Goal: Task Accomplishment & Management: Manage account settings

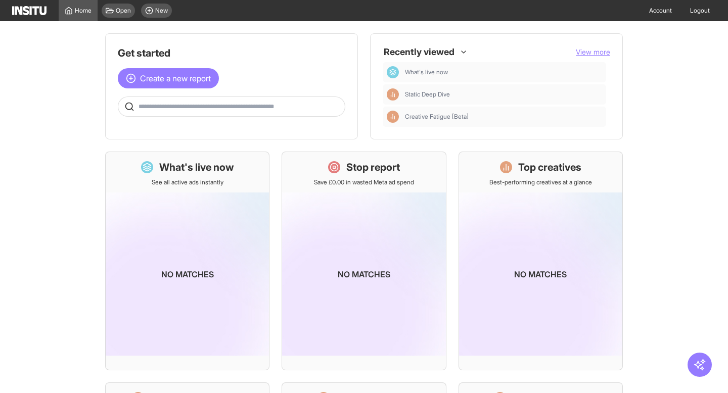
click at [661, 9] on link "Account" at bounding box center [660, 10] width 35 height 21
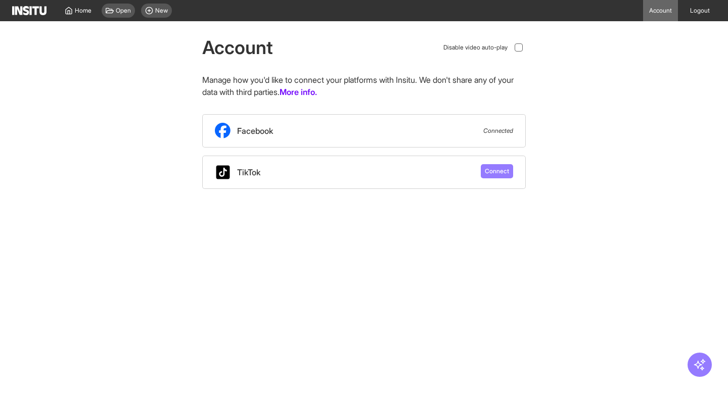
click at [469, 127] on div "Facebook Connected" at bounding box center [363, 130] width 323 height 33
drag, startPoint x: 469, startPoint y: 127, endPoint x: 509, endPoint y: 137, distance: 41.6
click at [510, 137] on div "Facebook Connected" at bounding box center [363, 130] width 323 height 33
drag, startPoint x: 489, startPoint y: 120, endPoint x: 511, endPoint y: 141, distance: 30.7
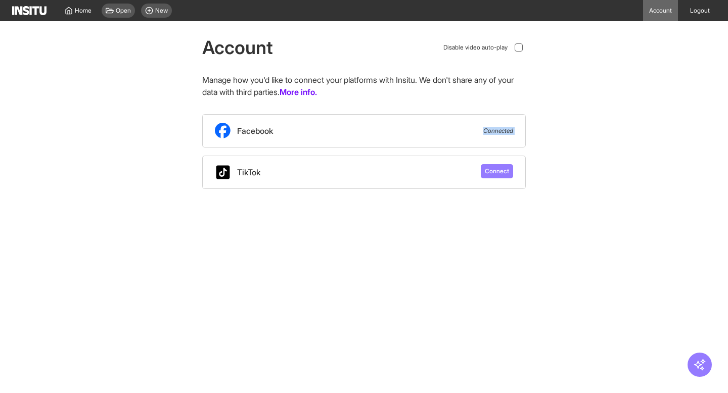
click at [511, 141] on div "Facebook Connected" at bounding box center [363, 130] width 323 height 33
click at [510, 140] on div "Facebook Connected" at bounding box center [363, 130] width 323 height 33
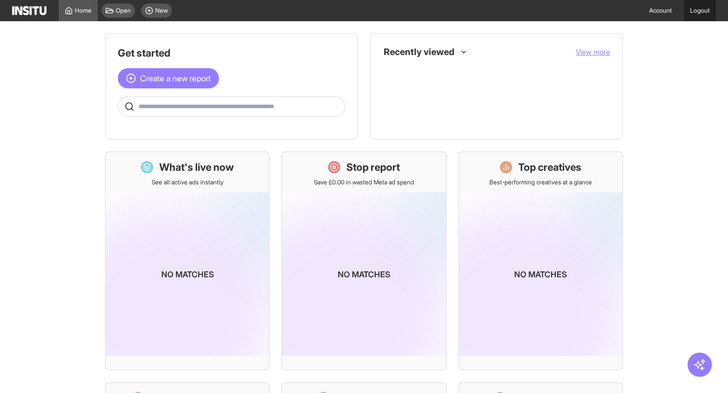
click at [695, 3] on link "Logout" at bounding box center [700, 10] width 32 height 21
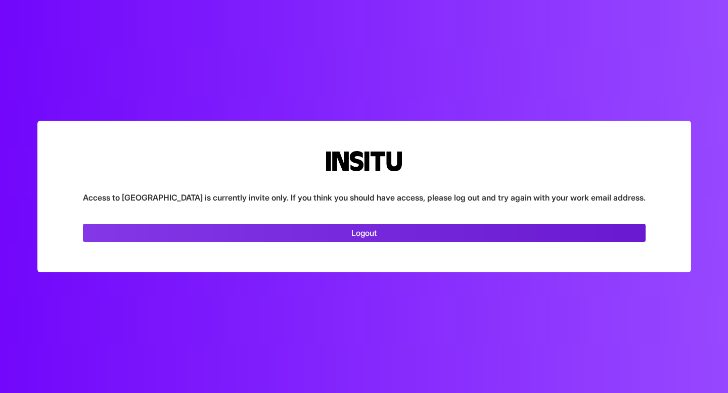
click at [343, 226] on link "Logout" at bounding box center [364, 233] width 563 height 18
drag, startPoint x: 255, startPoint y: 200, endPoint x: 394, endPoint y: 196, distance: 139.0
click at [394, 196] on p "Access to [GEOGRAPHIC_DATA] is currently invite only. If you think you should h…" at bounding box center [364, 198] width 563 height 12
drag, startPoint x: 402, startPoint y: 198, endPoint x: 529, endPoint y: 206, distance: 127.6
click at [531, 207] on div "Access to Insitu is currently invite only. If you think you should have access,…" at bounding box center [363, 197] width 653 height 152
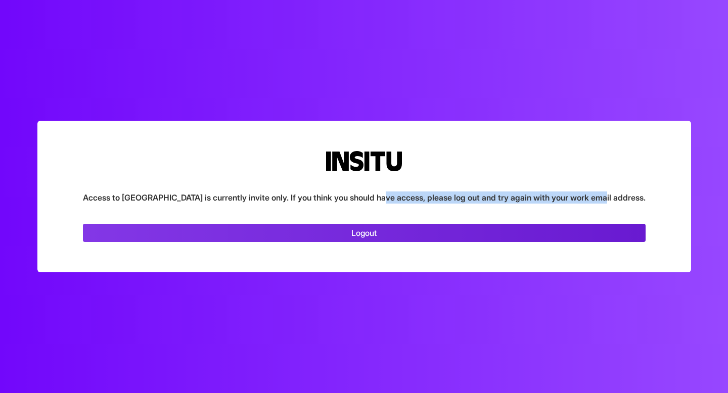
click at [484, 197] on p "Access to [GEOGRAPHIC_DATA] is currently invite only. If you think you should h…" at bounding box center [364, 198] width 563 height 12
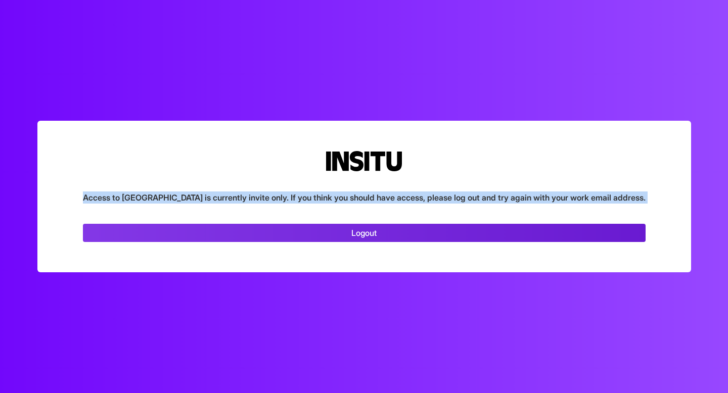
click at [484, 197] on p "Access to [GEOGRAPHIC_DATA] is currently invite only. If you think you should h…" at bounding box center [364, 198] width 563 height 12
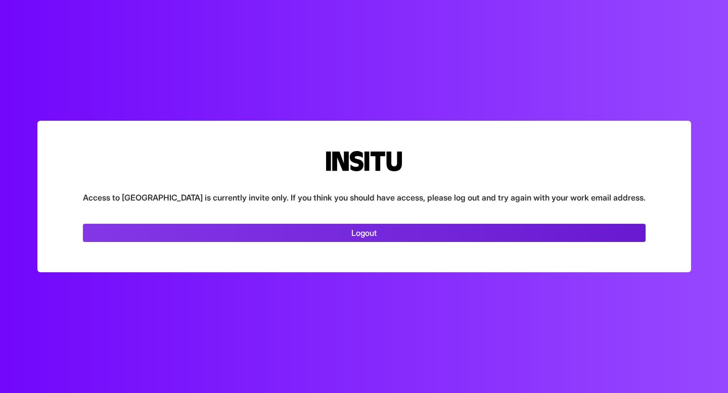
click at [456, 141] on div "Access to Insitu is currently invite only. If you think you should have access,…" at bounding box center [363, 197] width 653 height 152
click at [204, 197] on p "Access to [GEOGRAPHIC_DATA] is currently invite only. If you think you should h…" at bounding box center [364, 198] width 563 height 12
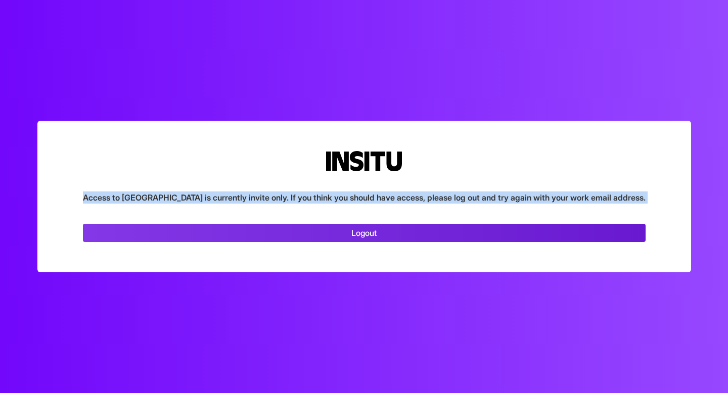
click at [204, 197] on p "Access to [GEOGRAPHIC_DATA] is currently invite only. If you think you should h…" at bounding box center [364, 198] width 563 height 12
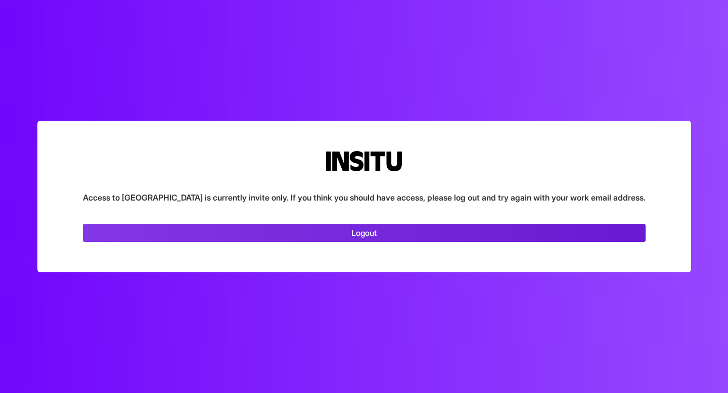
click at [236, 284] on section "Access to Insitu is currently invite only. If you think you should have access,…" at bounding box center [364, 196] width 728 height 393
click at [285, 228] on link "Logout" at bounding box center [364, 233] width 563 height 18
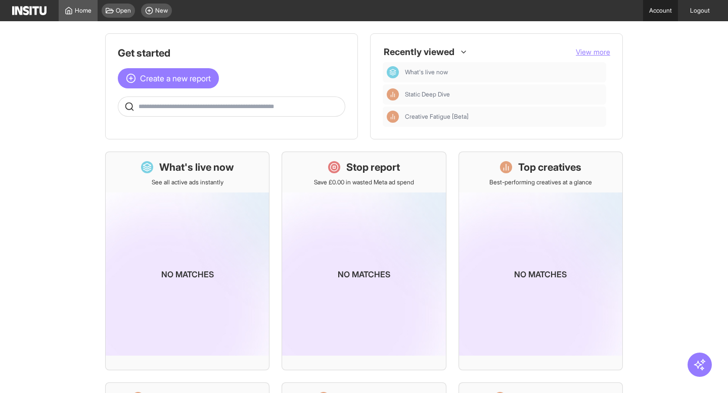
click at [655, 14] on link "Account" at bounding box center [660, 10] width 35 height 21
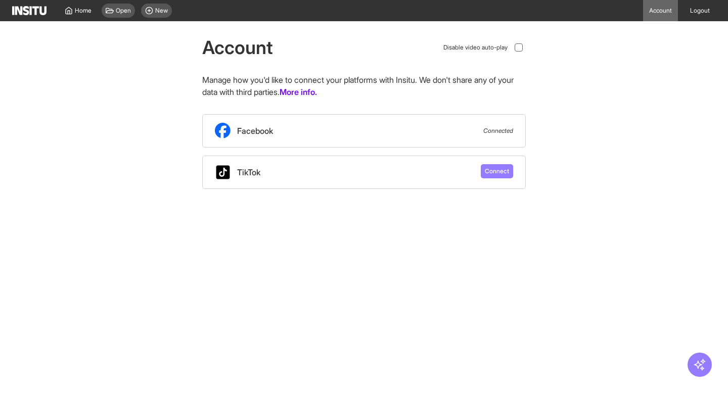
click at [477, 122] on div "Facebook Connected" at bounding box center [363, 130] width 323 height 33
click at [480, 122] on div "Facebook Connected" at bounding box center [363, 130] width 323 height 33
click at [481, 123] on div "Facebook Connected" at bounding box center [363, 130] width 323 height 33
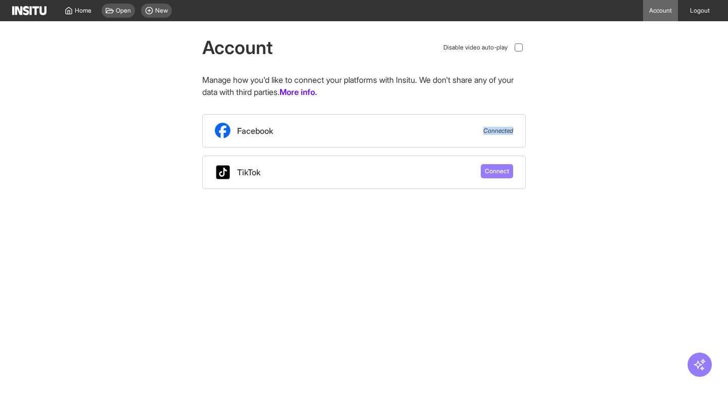
click at [481, 123] on div "Facebook Connected" at bounding box center [363, 130] width 323 height 33
click at [514, 50] on div at bounding box center [518, 47] width 8 height 8
click at [486, 136] on div "Facebook Connected" at bounding box center [363, 130] width 323 height 33
click at [317, 95] on link "More info." at bounding box center [297, 92] width 37 height 12
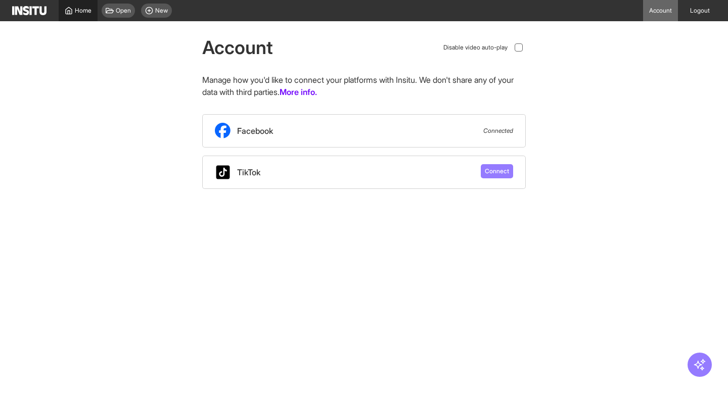
click at [86, 11] on span "Home" at bounding box center [83, 11] width 17 height 8
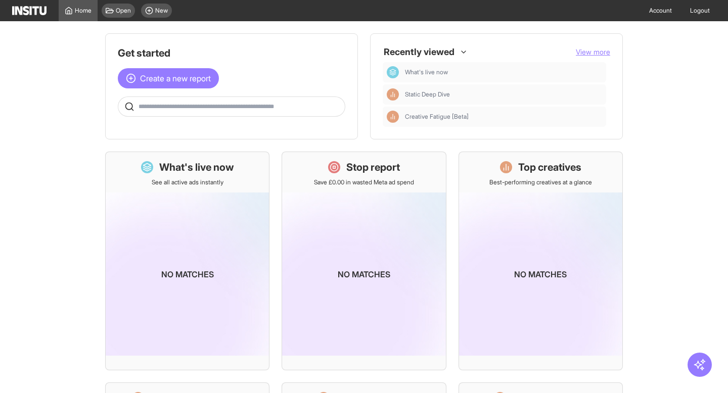
click at [40, 18] on div "Home Open New" at bounding box center [94, 10] width 164 height 21
click at [652, 12] on link "Account" at bounding box center [660, 10] width 35 height 21
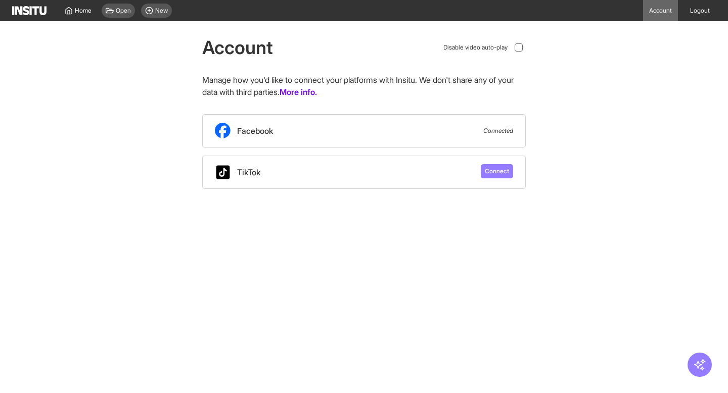
click at [507, 129] on span "Connected" at bounding box center [498, 131] width 30 height 8
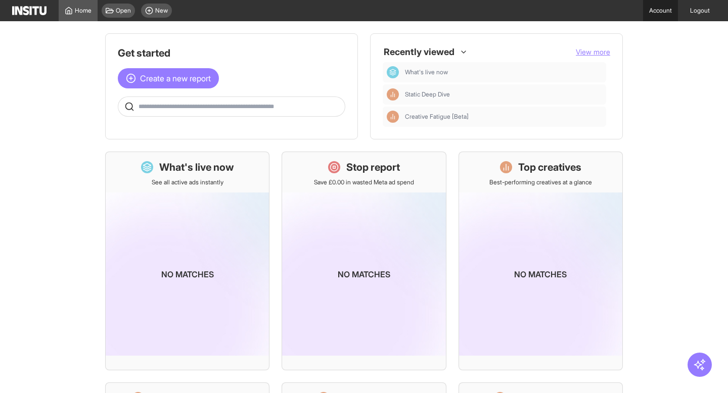
click at [667, 11] on link "Account" at bounding box center [660, 10] width 35 height 21
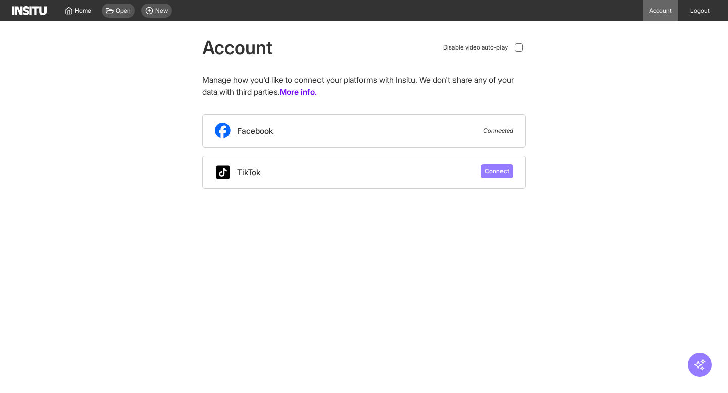
click at [492, 128] on span "Connected" at bounding box center [498, 131] width 30 height 8
click at [499, 132] on span "Connected" at bounding box center [498, 131] width 30 height 8
click at [496, 131] on span "Connected" at bounding box center [498, 131] width 30 height 8
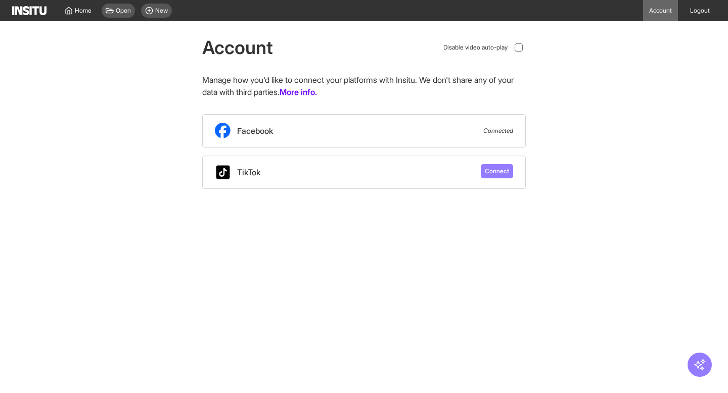
click at [693, 356] on div at bounding box center [699, 365] width 24 height 24
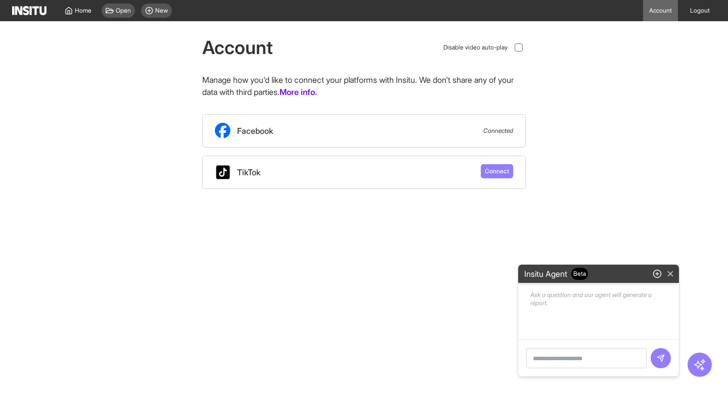
click at [672, 272] on icon "button" at bounding box center [670, 273] width 9 height 9
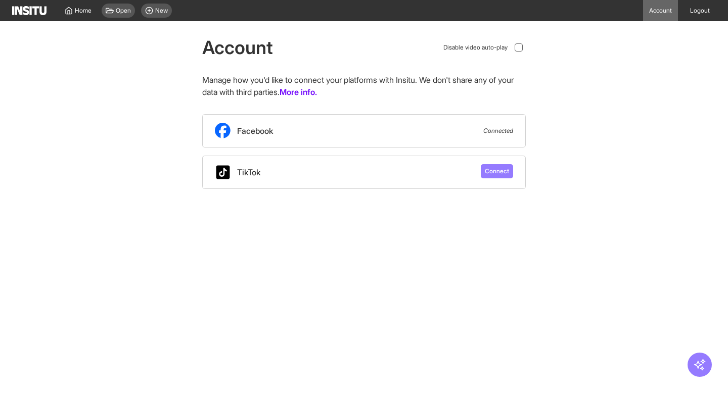
click at [491, 125] on div "Facebook Connected" at bounding box center [363, 130] width 323 height 33
click at [492, 127] on span "Connected" at bounding box center [498, 131] width 30 height 8
click at [311, 125] on div "Facebook Connected" at bounding box center [363, 130] width 323 height 33
click at [233, 126] on div "Facebook" at bounding box center [244, 131] width 58 height 16
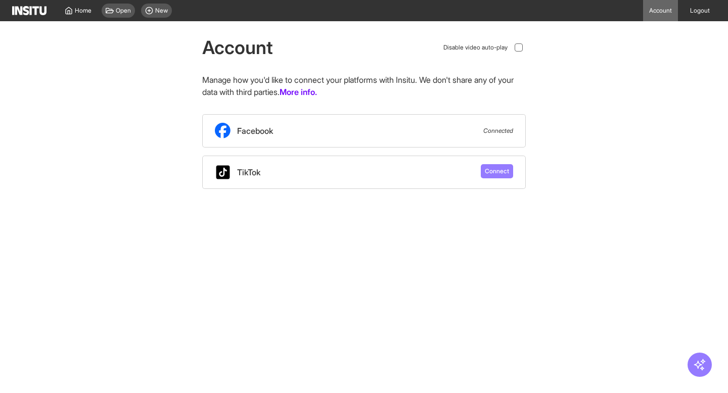
click at [213, 130] on div "Facebook Connected" at bounding box center [363, 130] width 323 height 33
click at [216, 129] on icon at bounding box center [223, 131] width 16 height 16
click at [235, 129] on div "Facebook" at bounding box center [244, 131] width 58 height 16
click at [511, 129] on span "Connected" at bounding box center [498, 131] width 30 height 8
click at [506, 128] on span "Connected" at bounding box center [498, 131] width 30 height 8
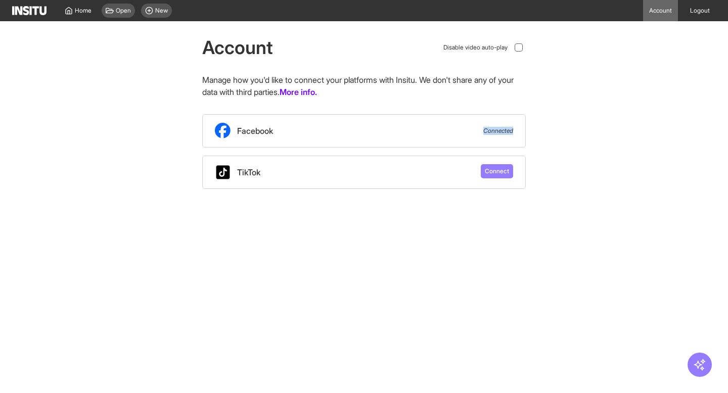
click at [506, 128] on span "Connected" at bounding box center [498, 131] width 30 height 8
click at [505, 122] on div "Facebook Connected" at bounding box center [363, 130] width 323 height 33
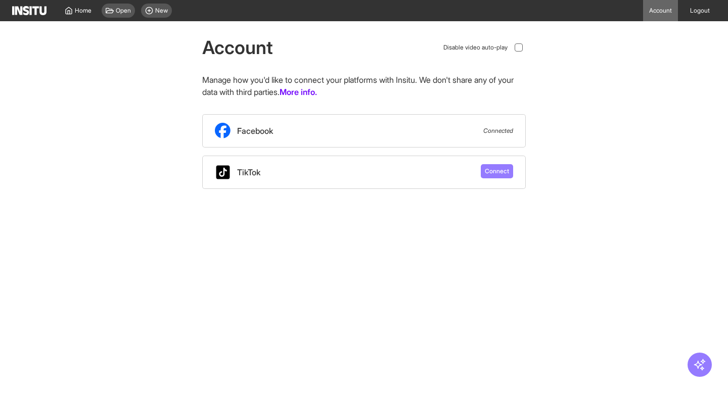
click at [31, 9] on img at bounding box center [29, 10] width 34 height 9
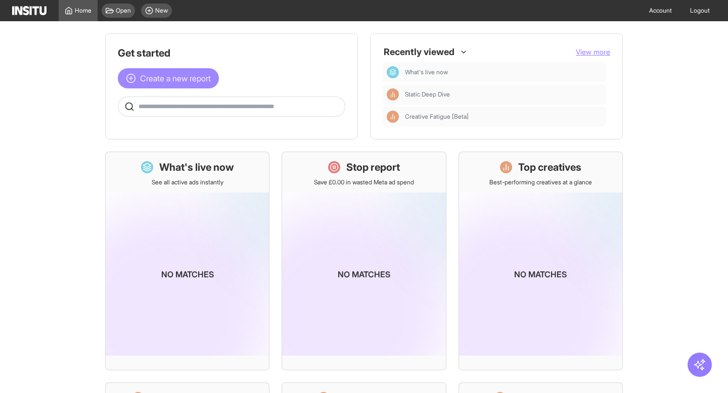
click at [203, 79] on span "Create a new report" at bounding box center [175, 78] width 71 height 12
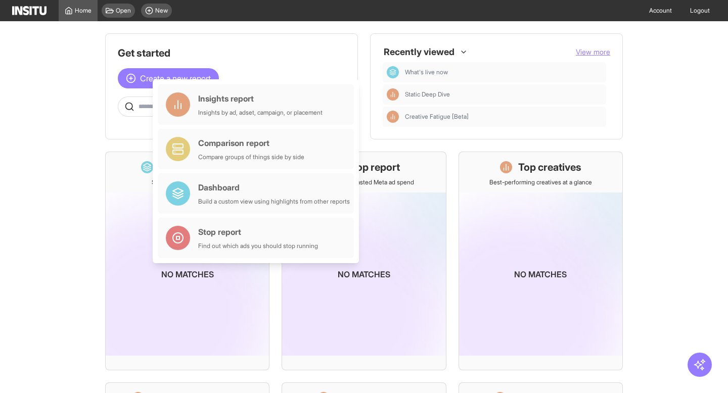
click at [295, 50] on h1 "Get started" at bounding box center [231, 53] width 227 height 14
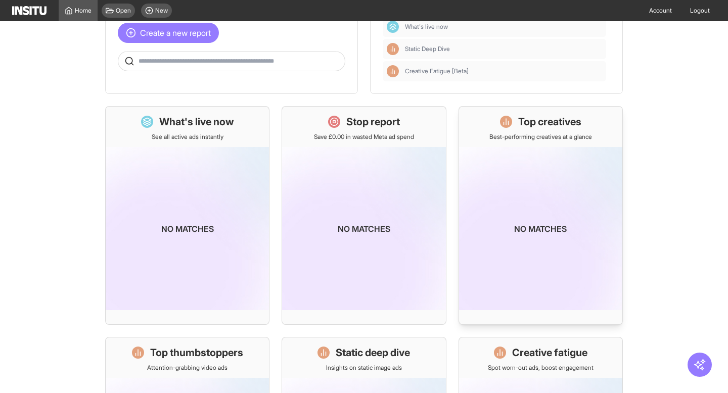
scroll to position [103, 0]
